Goal: Task Accomplishment & Management: Manage account settings

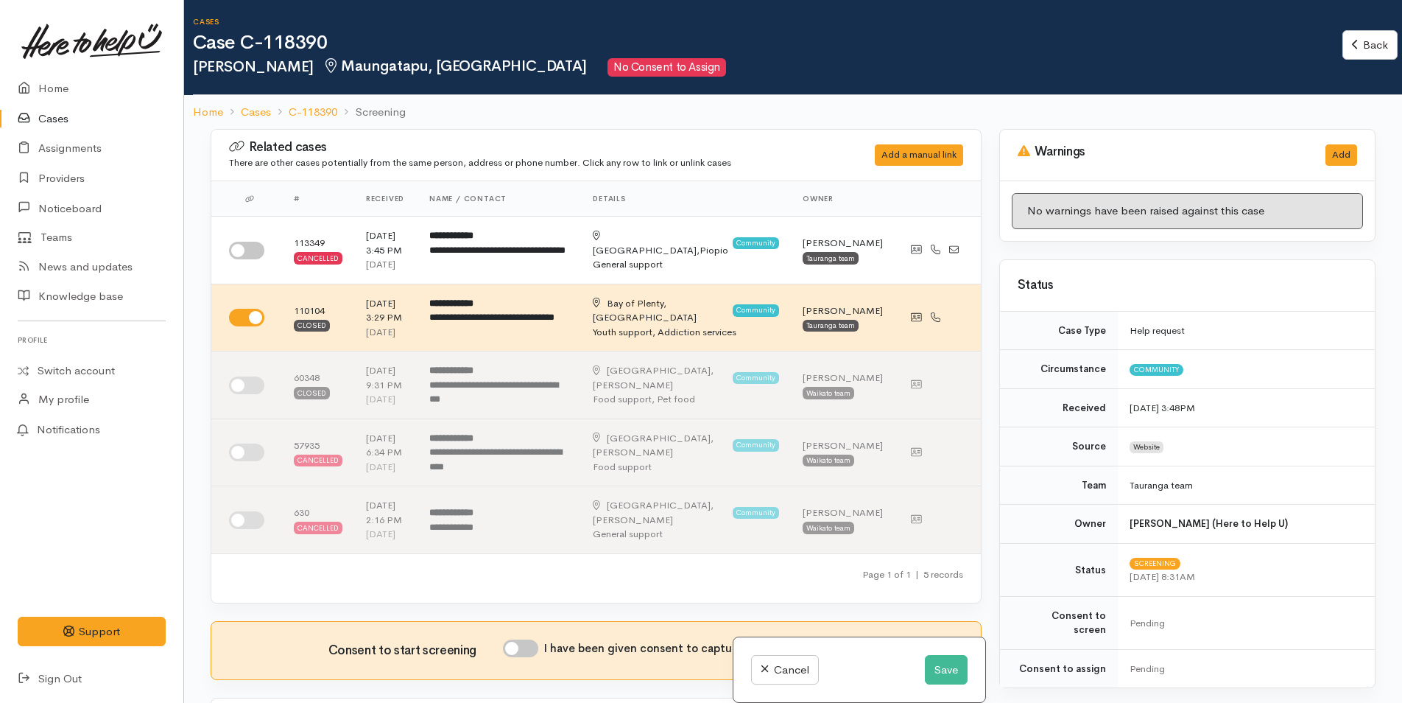
scroll to position [737, 0]
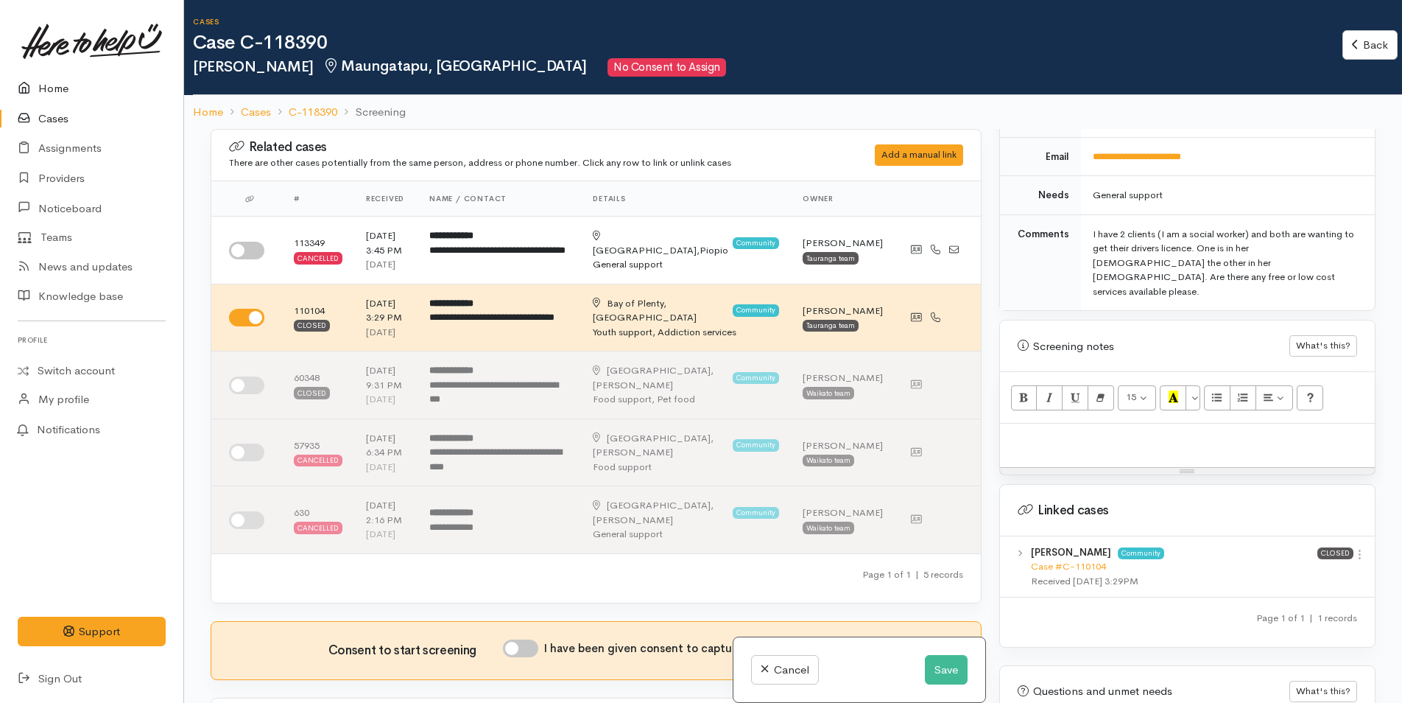
click at [50, 81] on link "Home" at bounding box center [91, 89] width 183 height 30
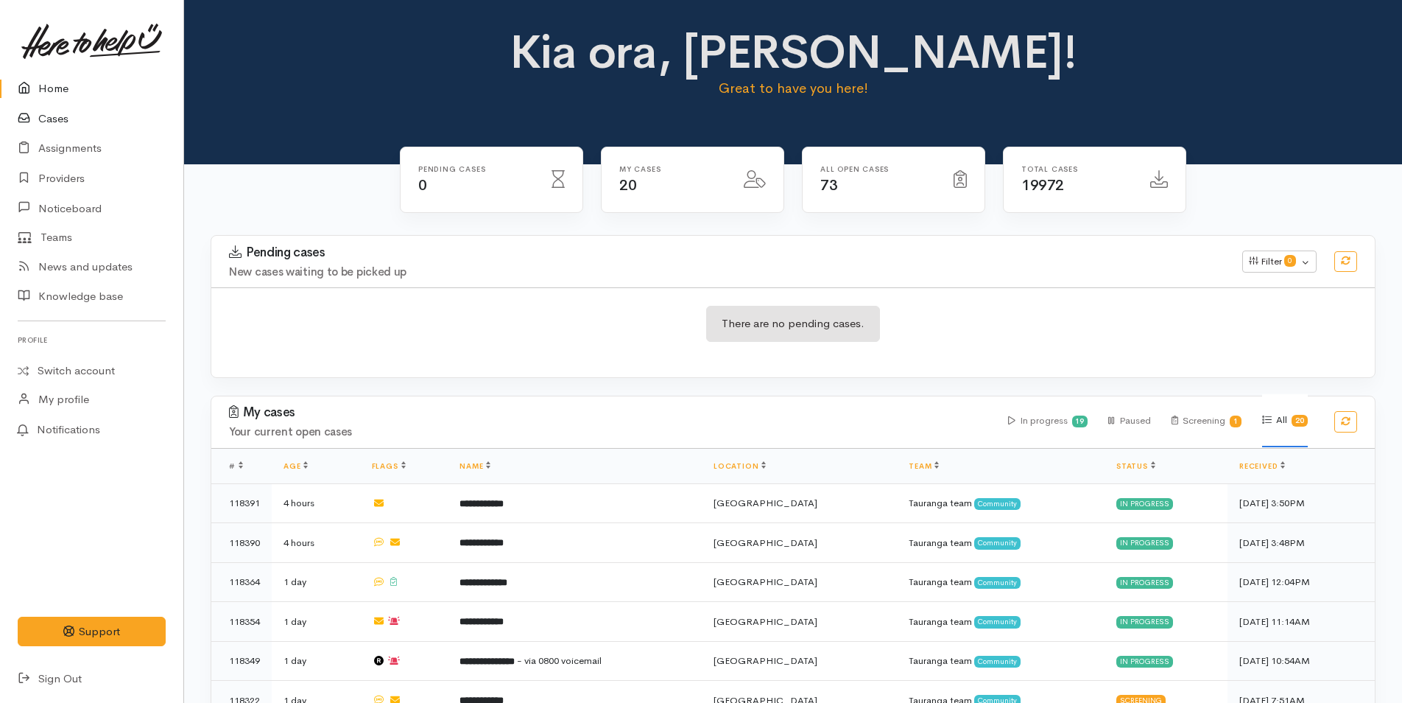
click at [51, 113] on link "Cases" at bounding box center [91, 119] width 183 height 30
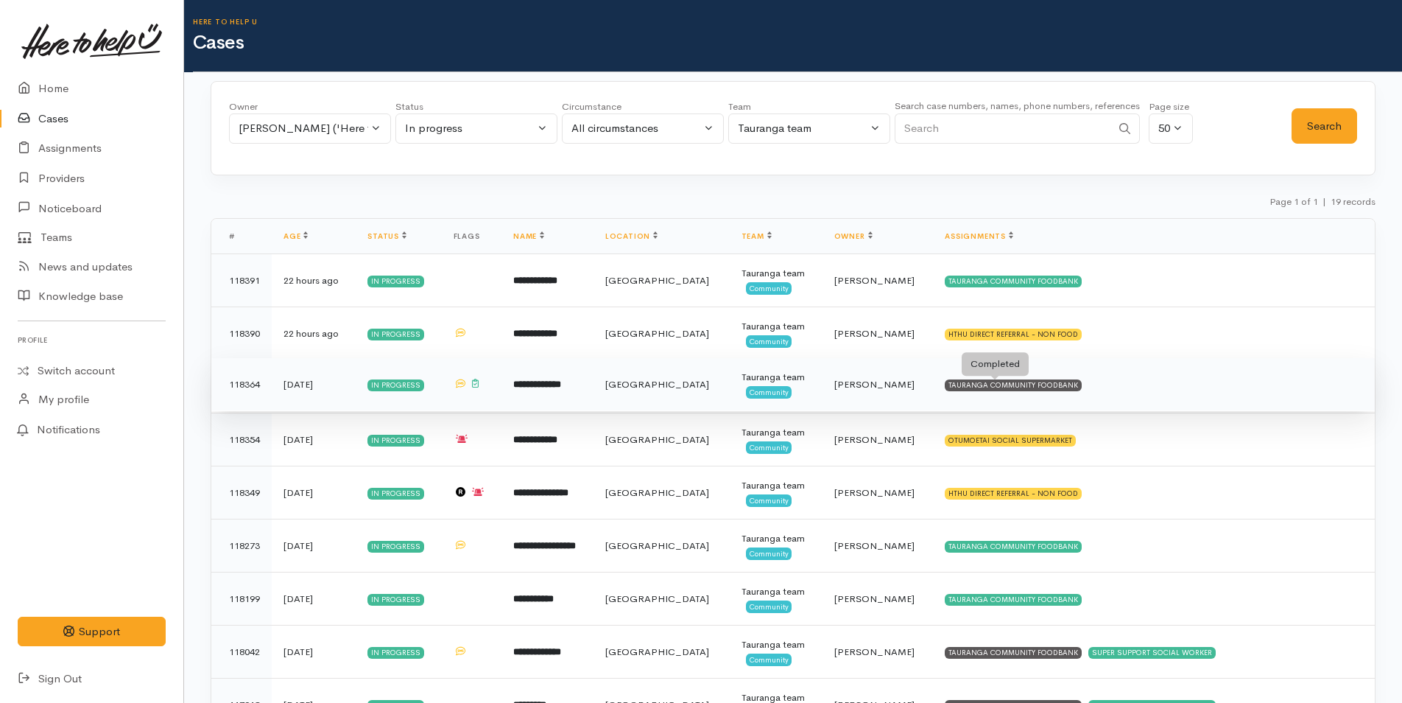
click at [1008, 386] on div "TAURANGA COMMUNITY FOODBANK" at bounding box center [1013, 385] width 137 height 12
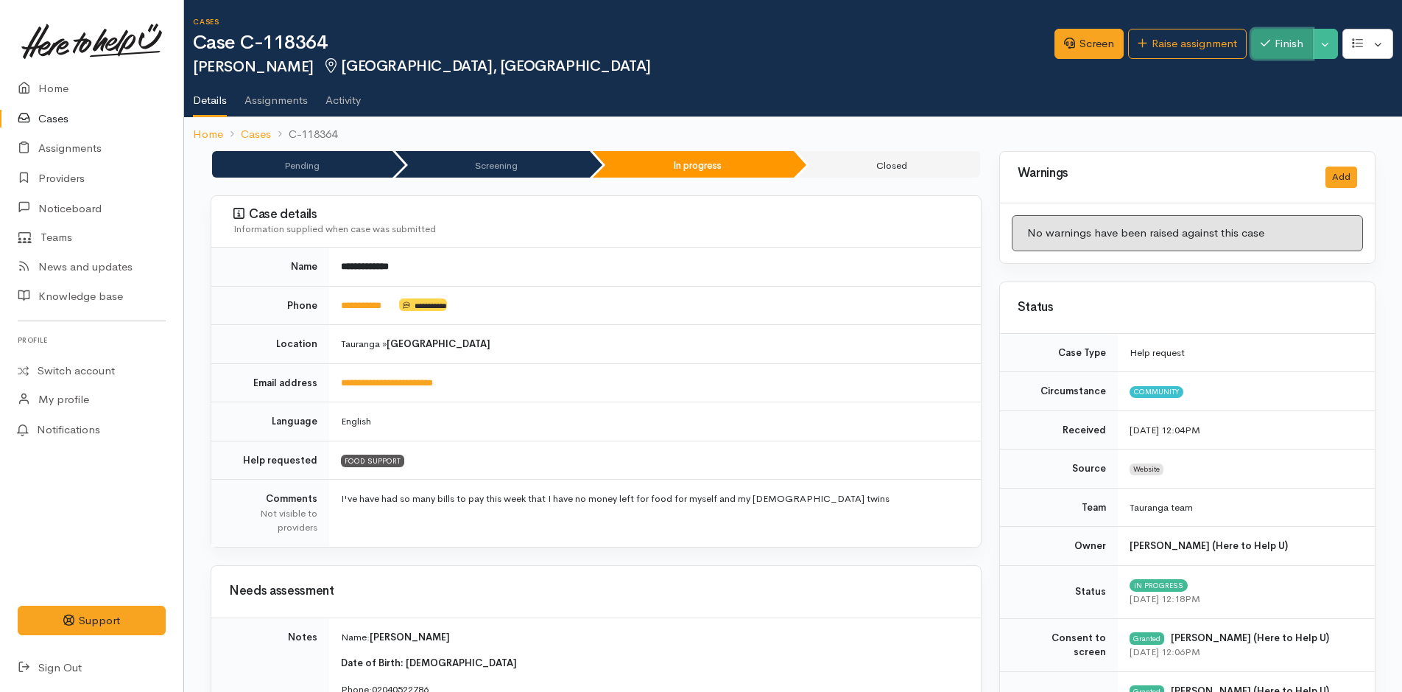
click at [1276, 46] on button "Finish" at bounding box center [1282, 44] width 62 height 30
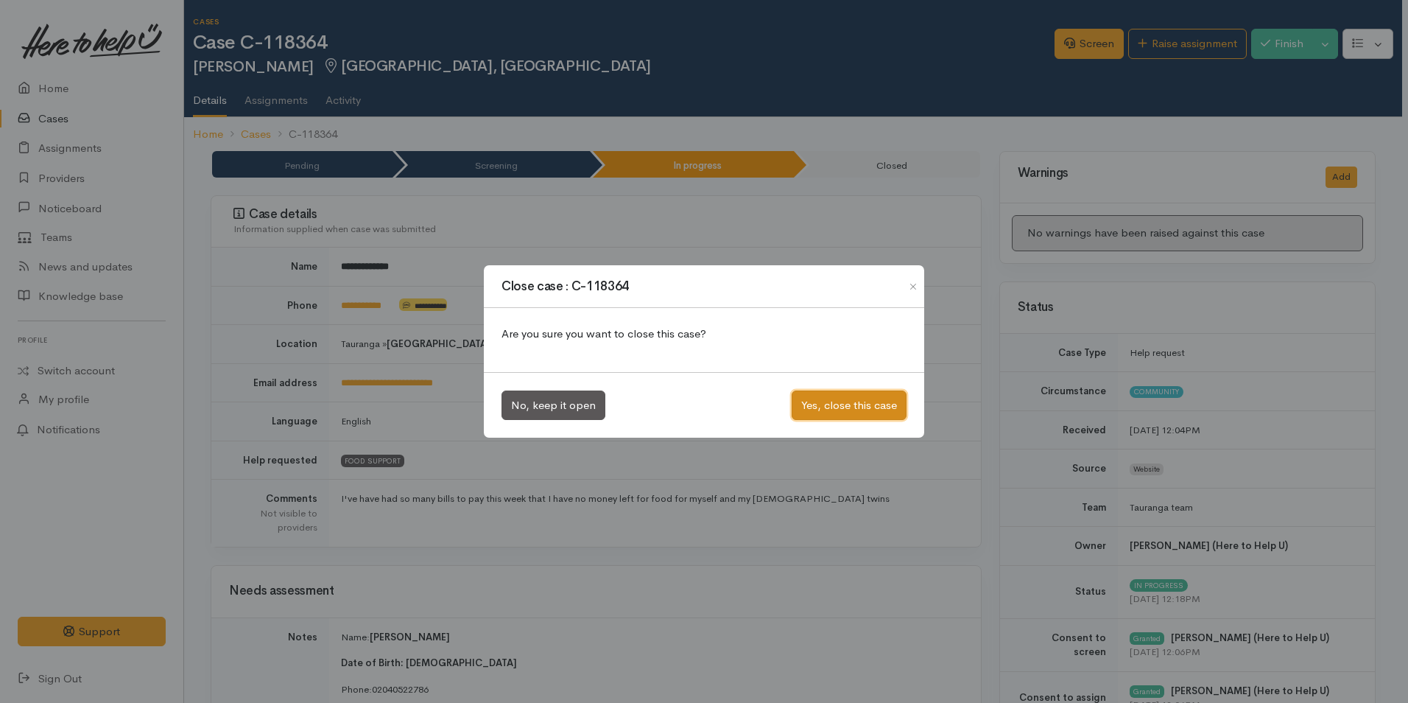
click at [856, 398] on button "Yes, close this case" at bounding box center [849, 405] width 115 height 30
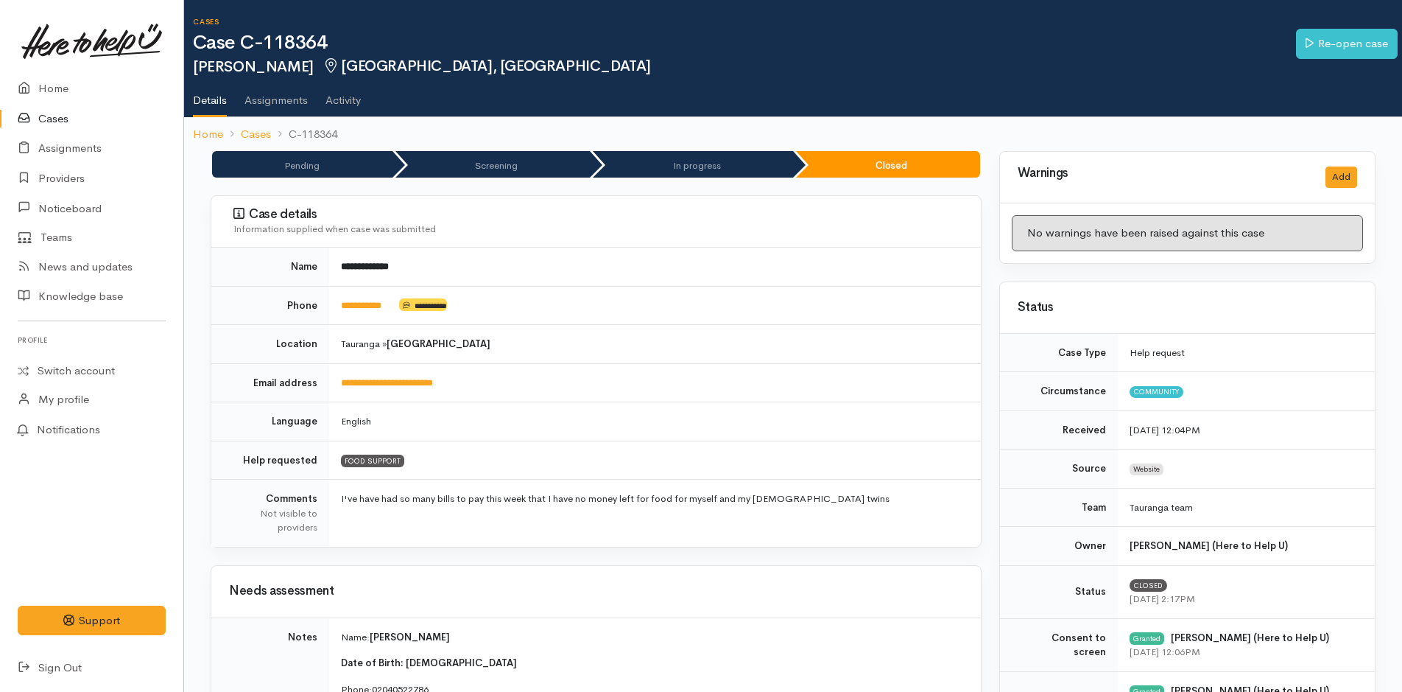
click at [48, 117] on link "Cases" at bounding box center [91, 119] width 183 height 30
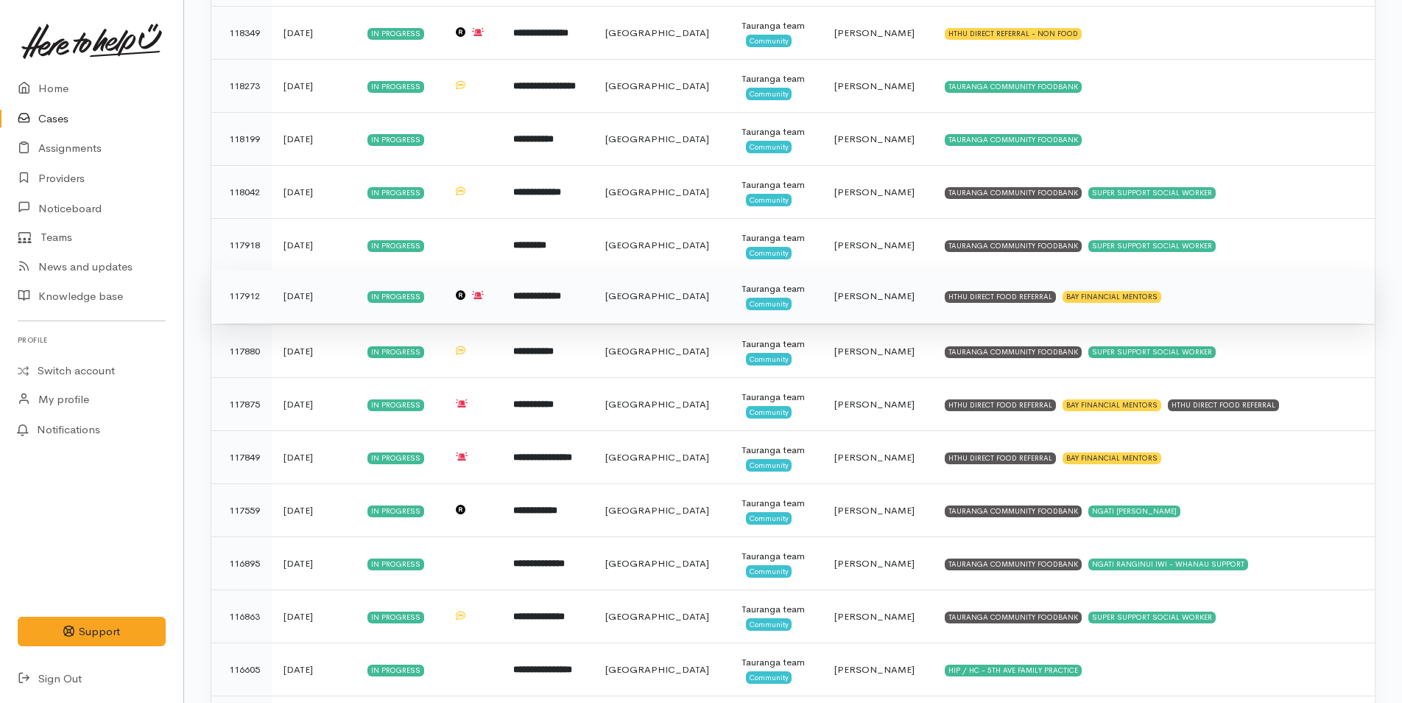
scroll to position [255, 0]
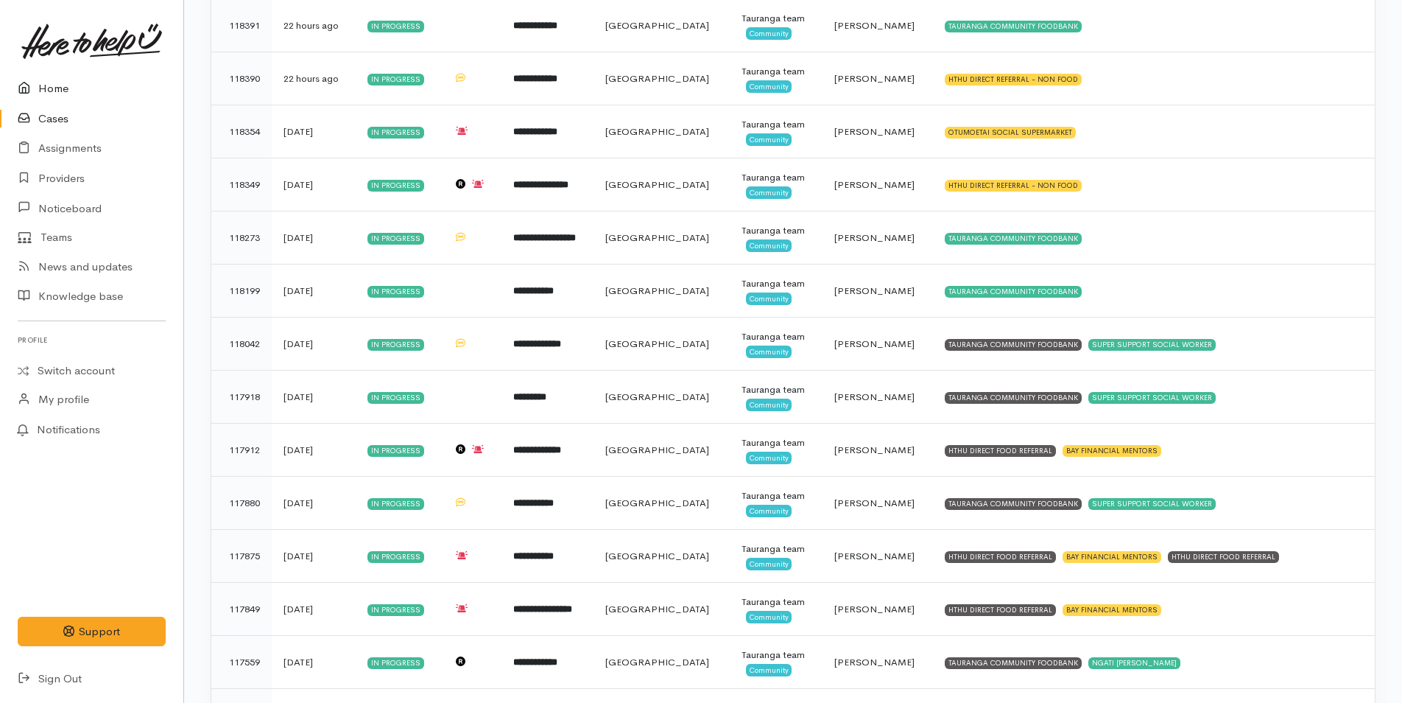
click at [53, 88] on link "Home" at bounding box center [91, 89] width 183 height 30
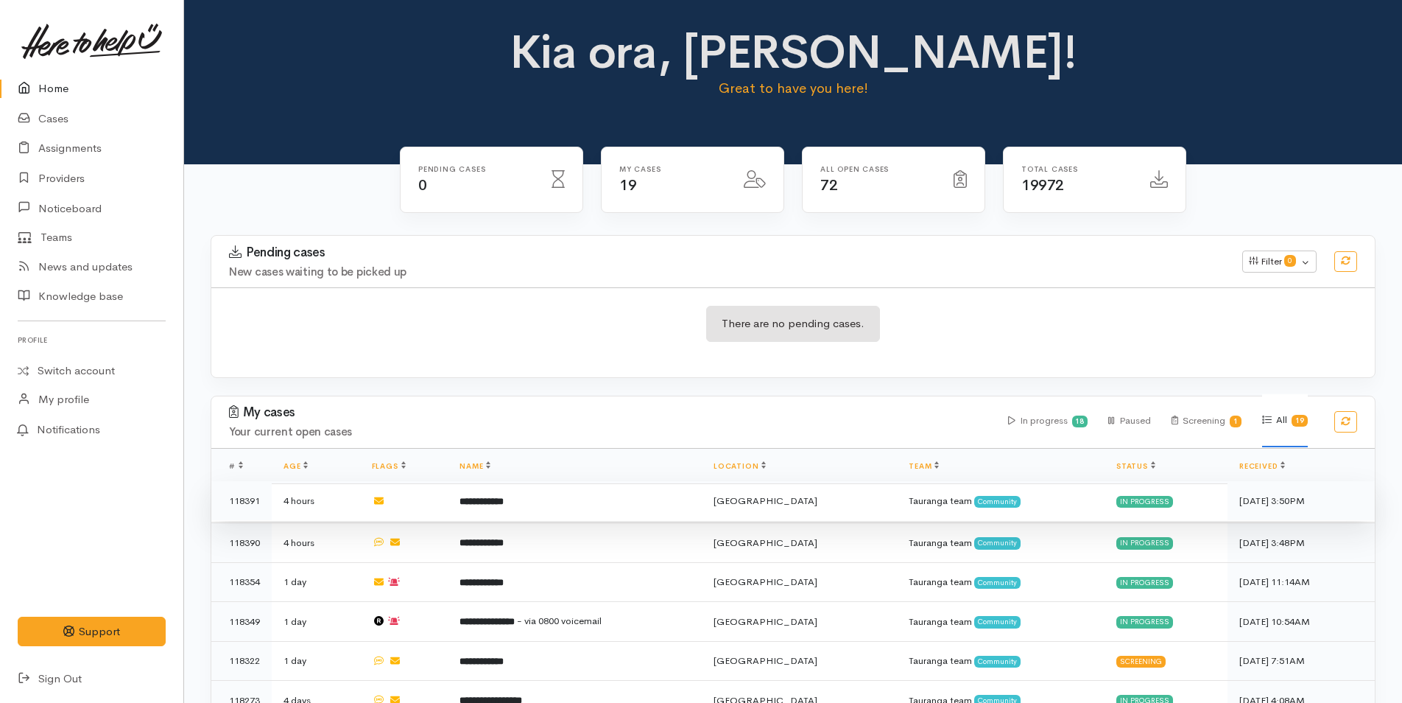
click at [504, 505] on b "**********" at bounding box center [482, 501] width 44 height 10
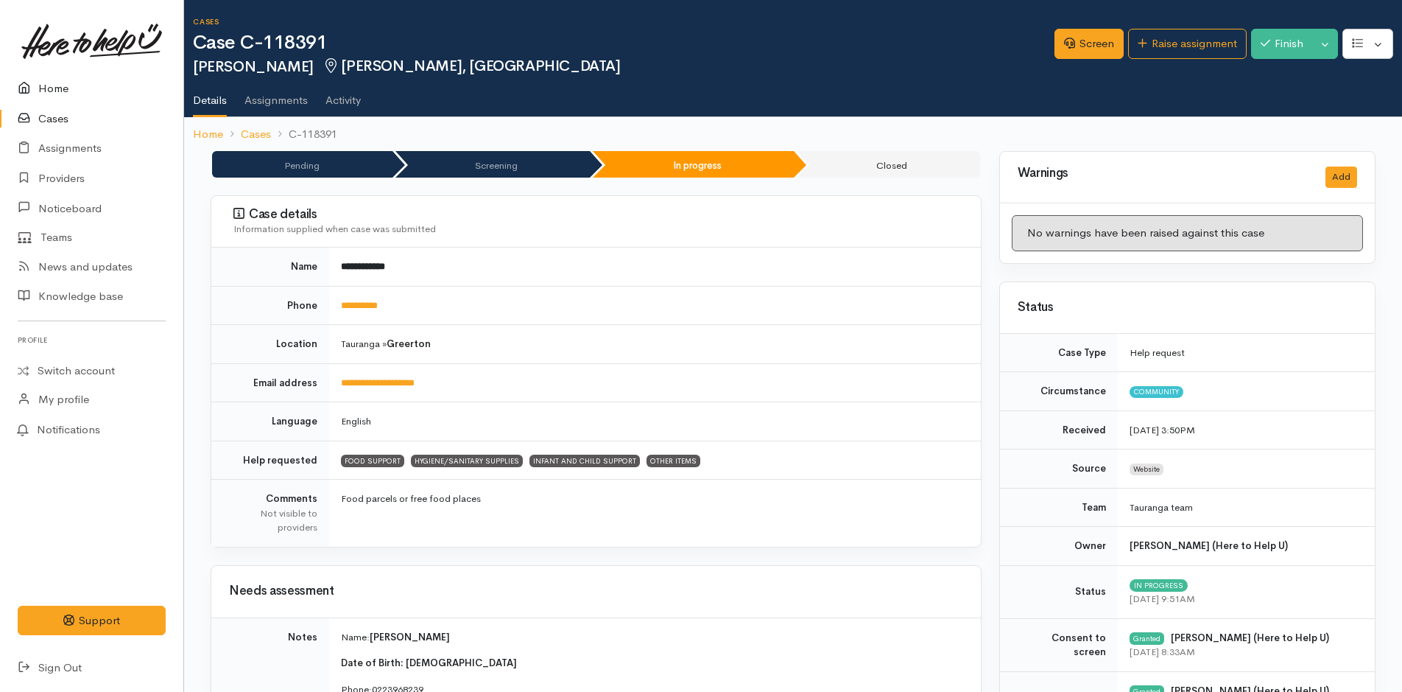
click at [48, 88] on link "Home" at bounding box center [91, 89] width 183 height 30
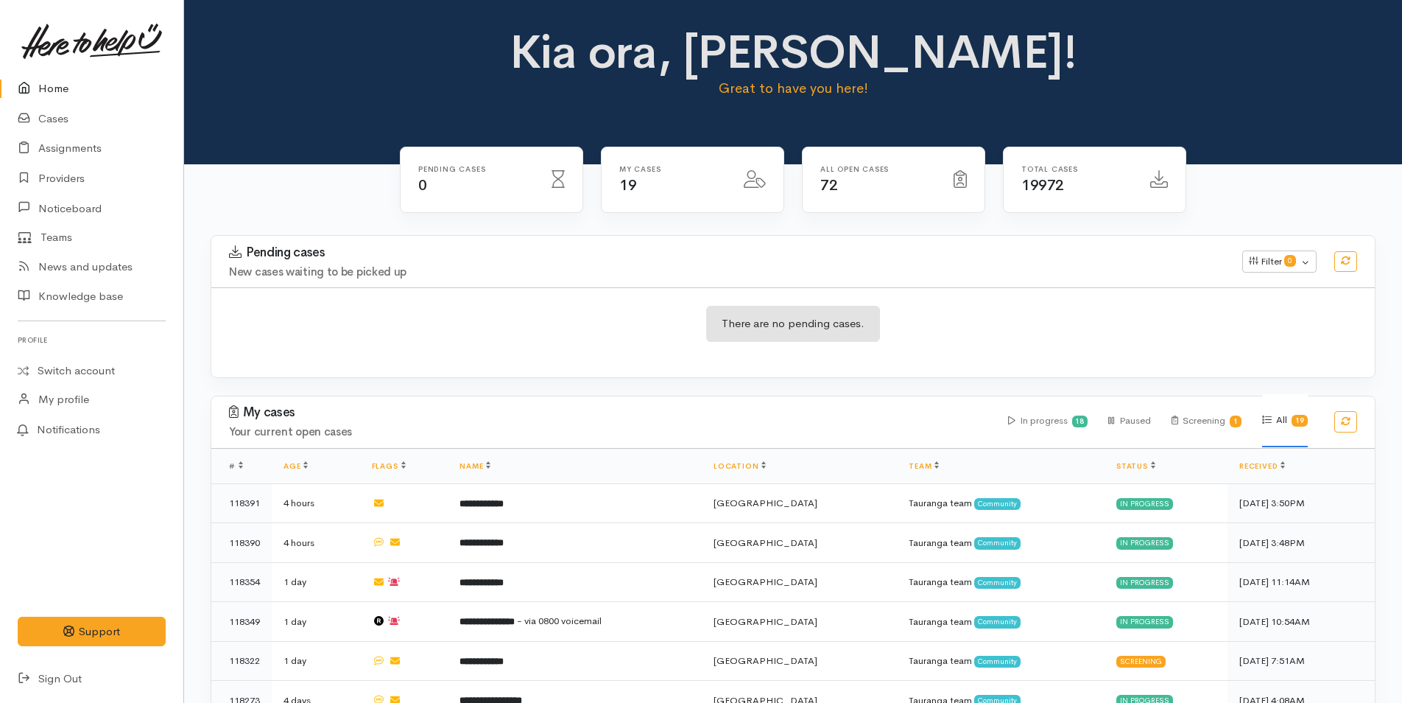
click at [57, 95] on link "Home" at bounding box center [91, 89] width 183 height 30
click at [56, 113] on link "Cases" at bounding box center [91, 119] width 183 height 30
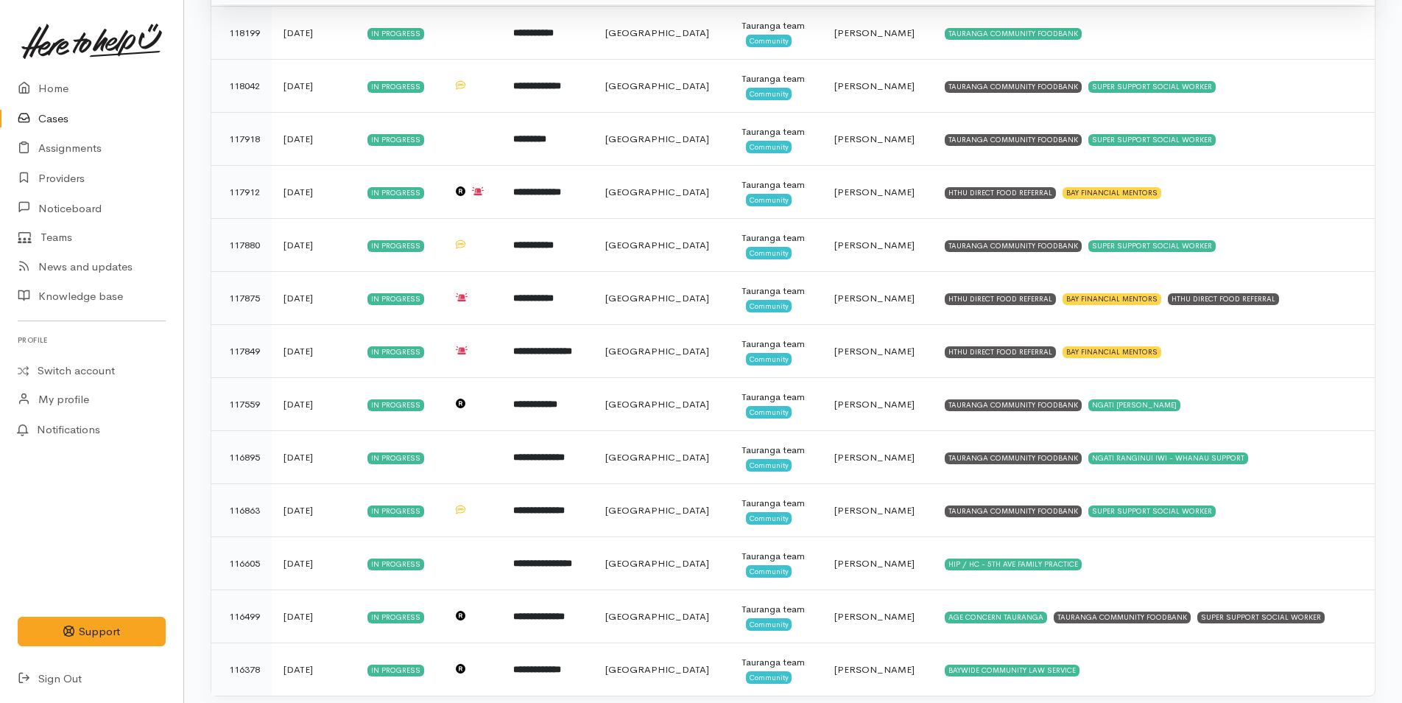
scroll to position [549, 0]
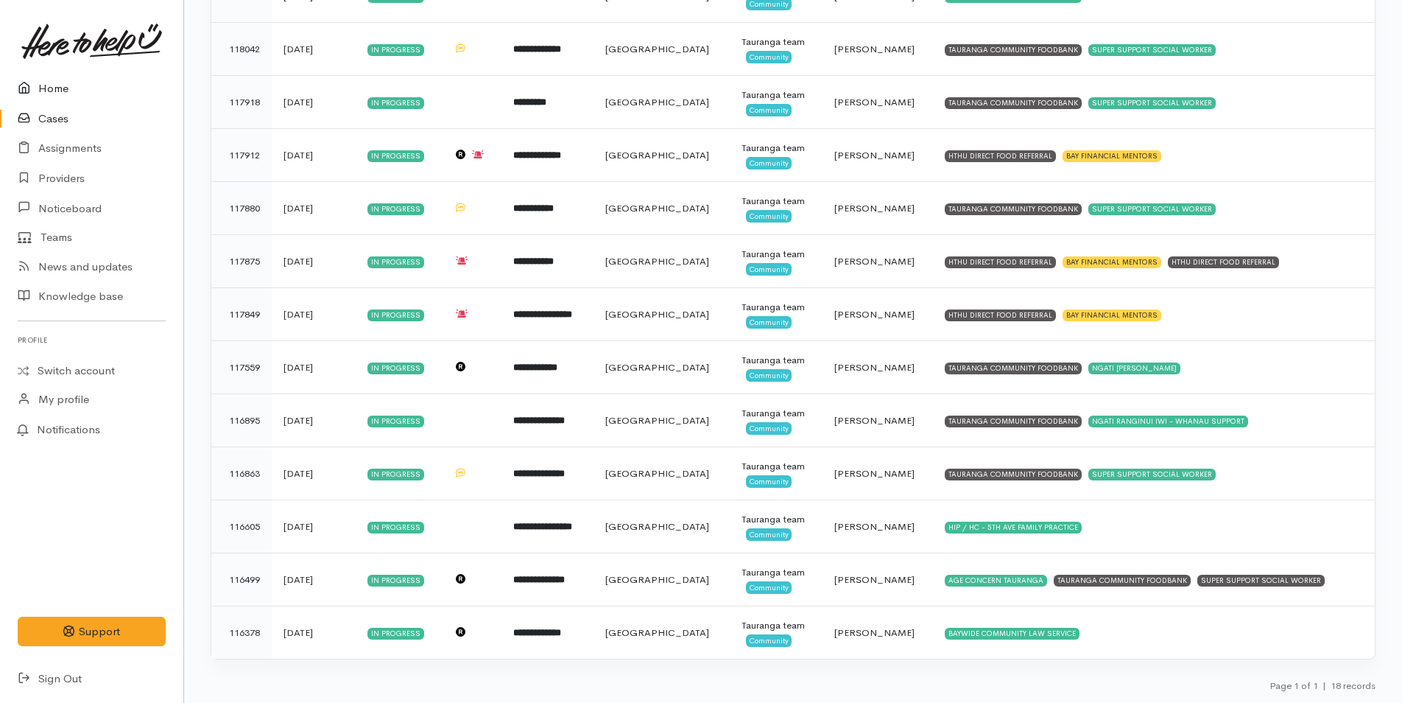
click at [50, 89] on link "Home" at bounding box center [91, 89] width 183 height 30
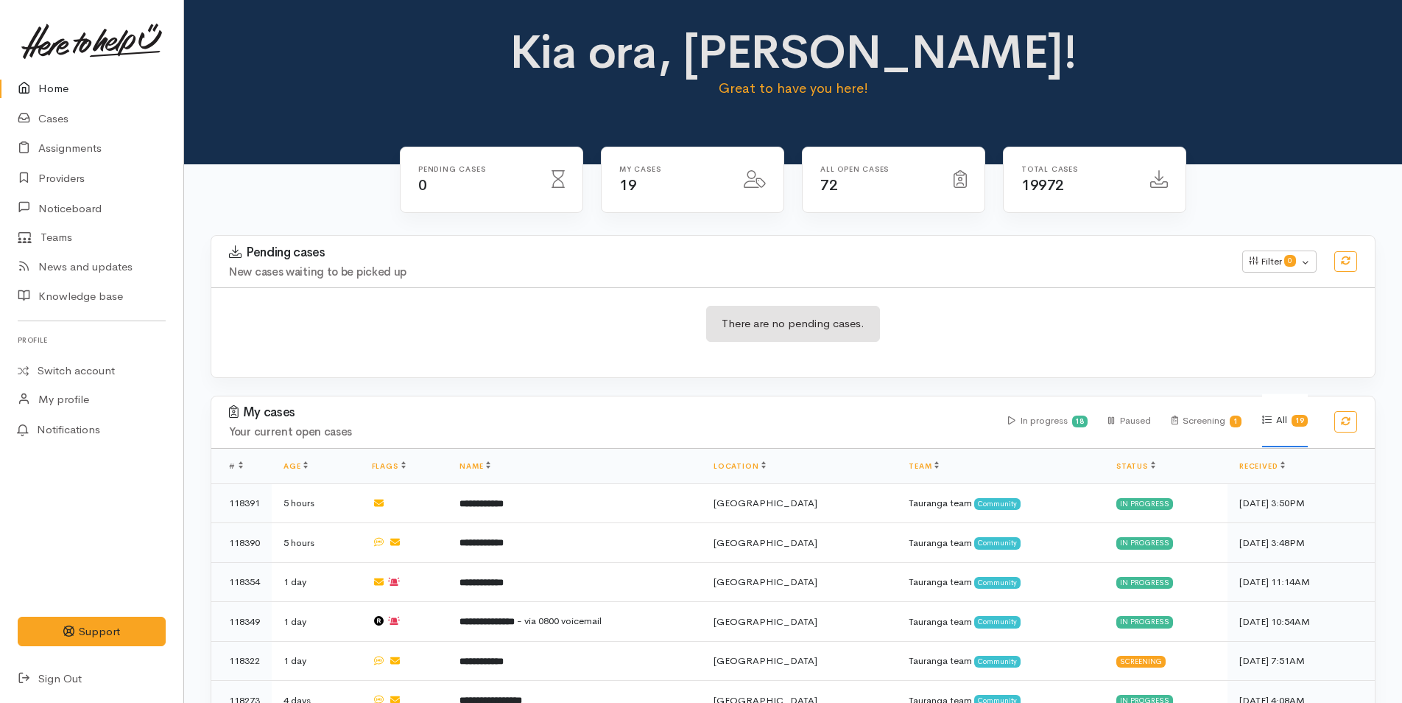
click at [57, 92] on link "Home" at bounding box center [91, 89] width 183 height 30
click at [55, 110] on link "Cases" at bounding box center [91, 119] width 183 height 30
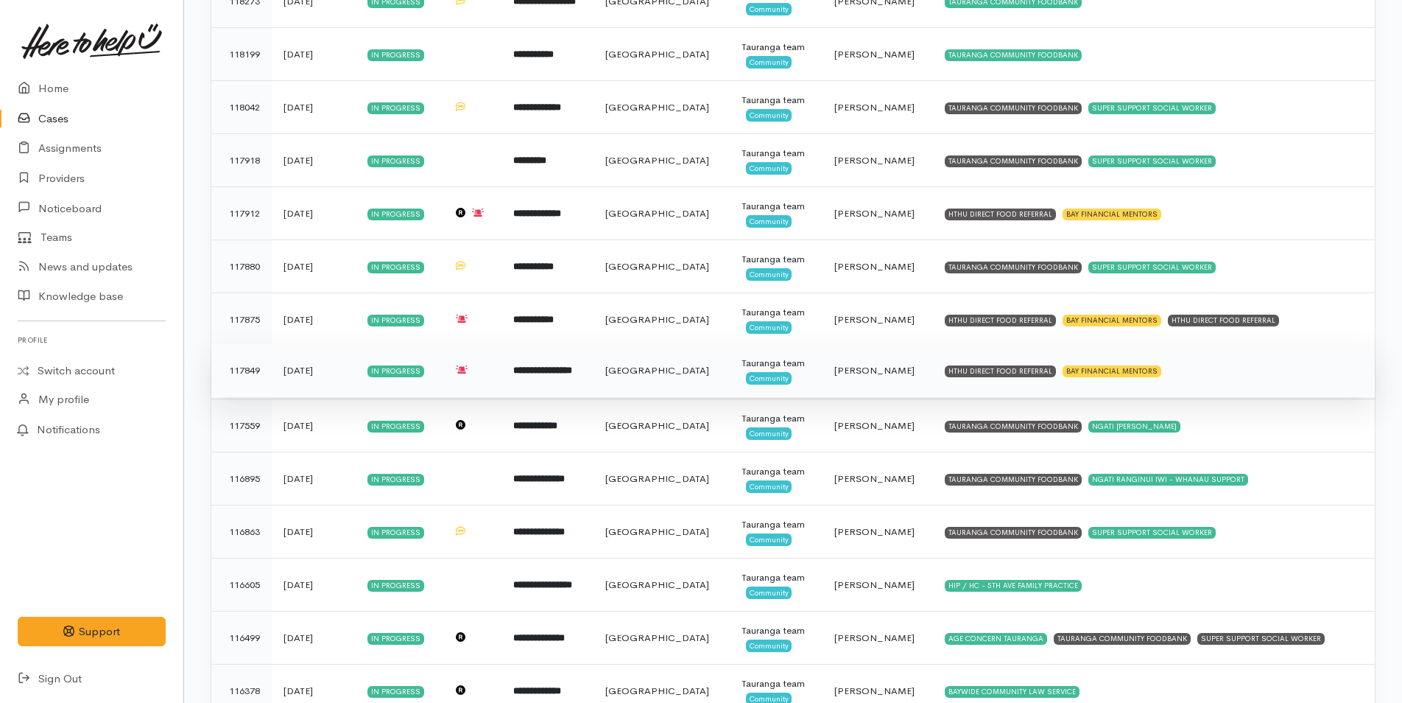
scroll to position [549, 0]
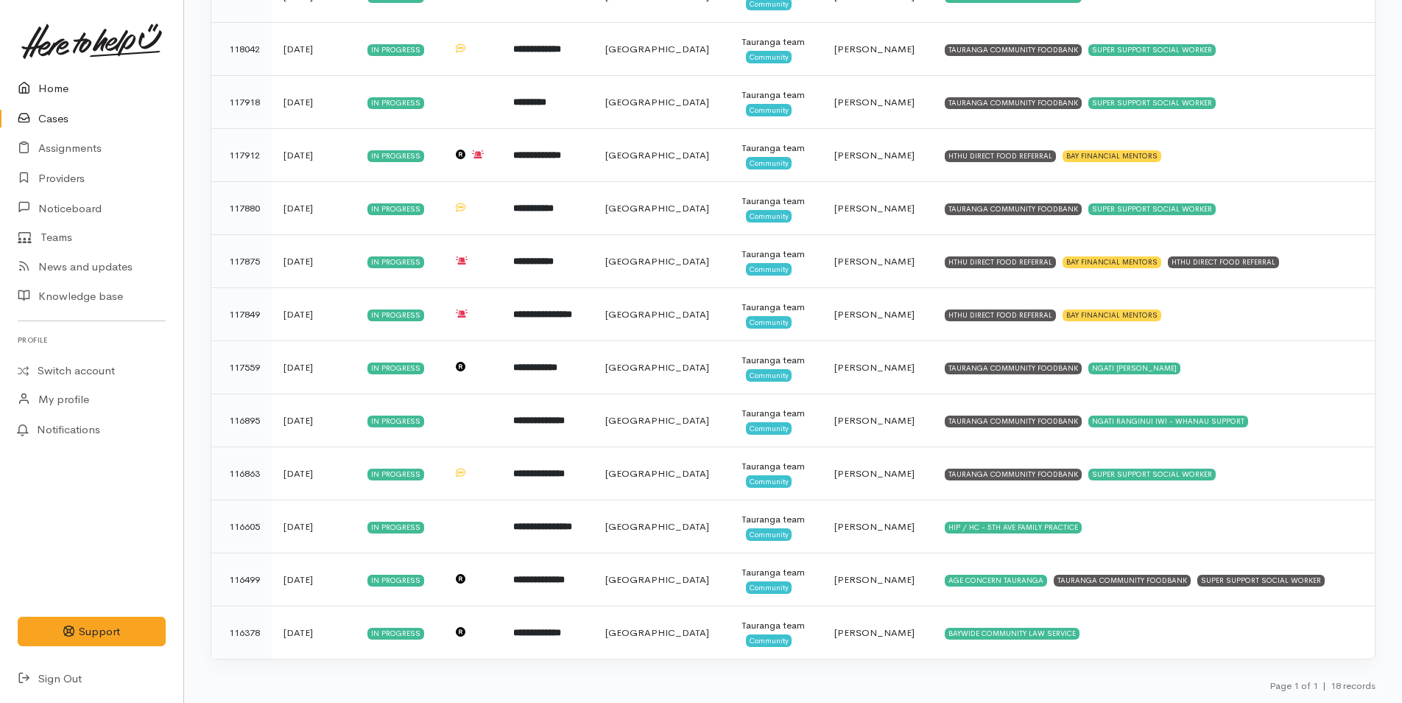
click at [55, 90] on link "Home" at bounding box center [91, 89] width 183 height 30
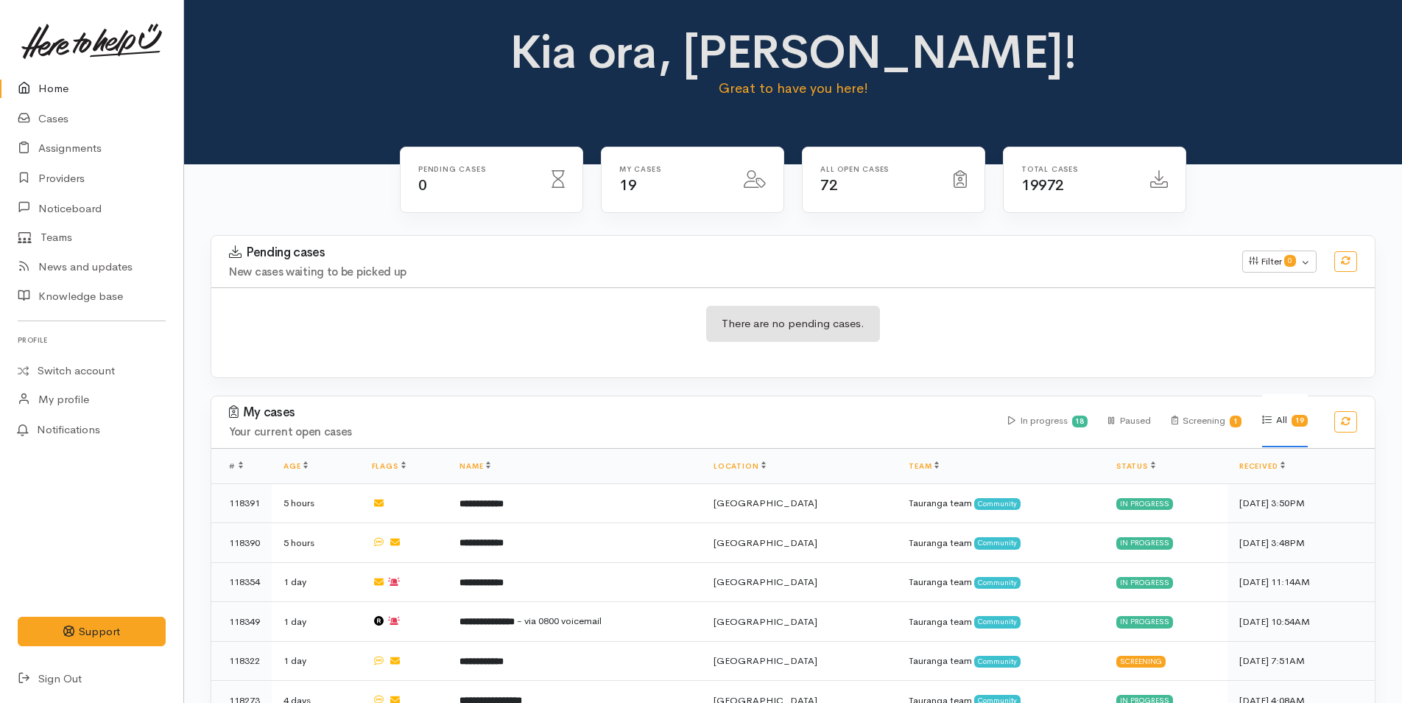
click at [57, 89] on link "Home" at bounding box center [91, 89] width 183 height 30
